Goal: Find specific page/section: Find specific page/section

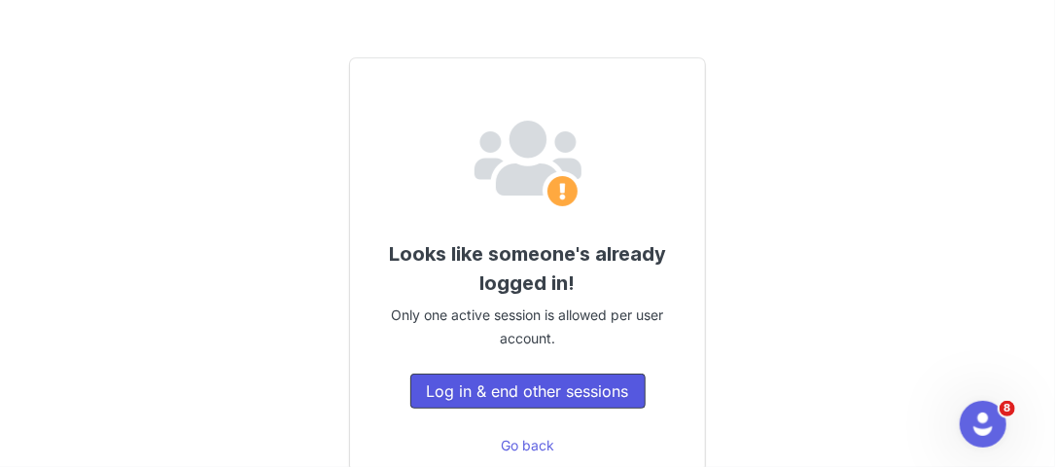
click at [496, 392] on button "Log in & end other sessions" at bounding box center [527, 390] width 235 height 35
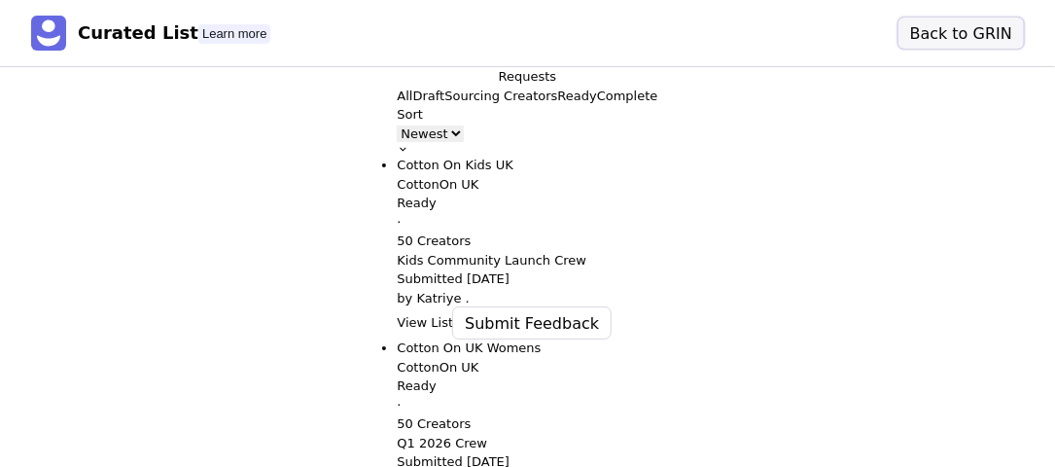
click at [999, 25] on button "Back to GRIN" at bounding box center [960, 33] width 125 height 31
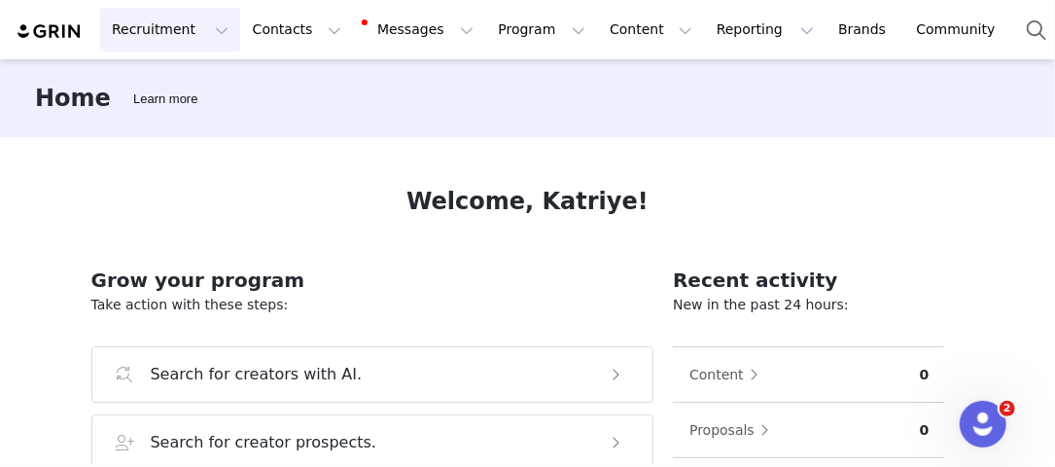
click at [205, 35] on button "Recruitment Recruitment" at bounding box center [170, 30] width 140 height 44
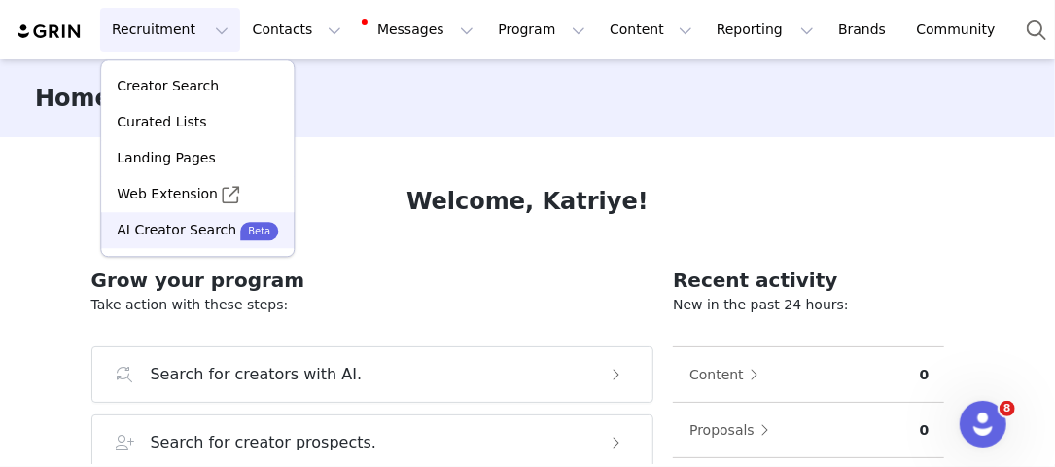
click at [163, 242] on link "AI Creator Search Beta" at bounding box center [197, 230] width 193 height 36
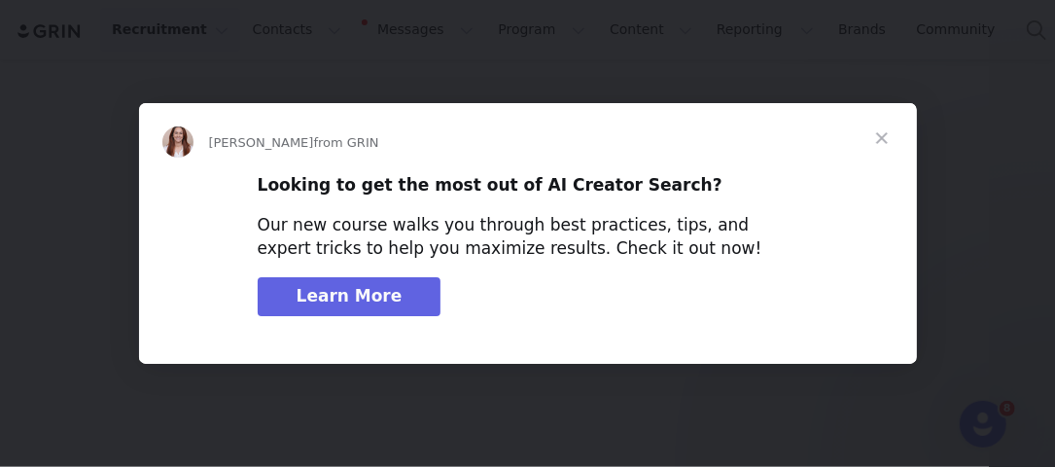
click at [383, 298] on span "Learn More" at bounding box center [350, 295] width 106 height 19
